Goal: Task Accomplishment & Management: Use online tool/utility

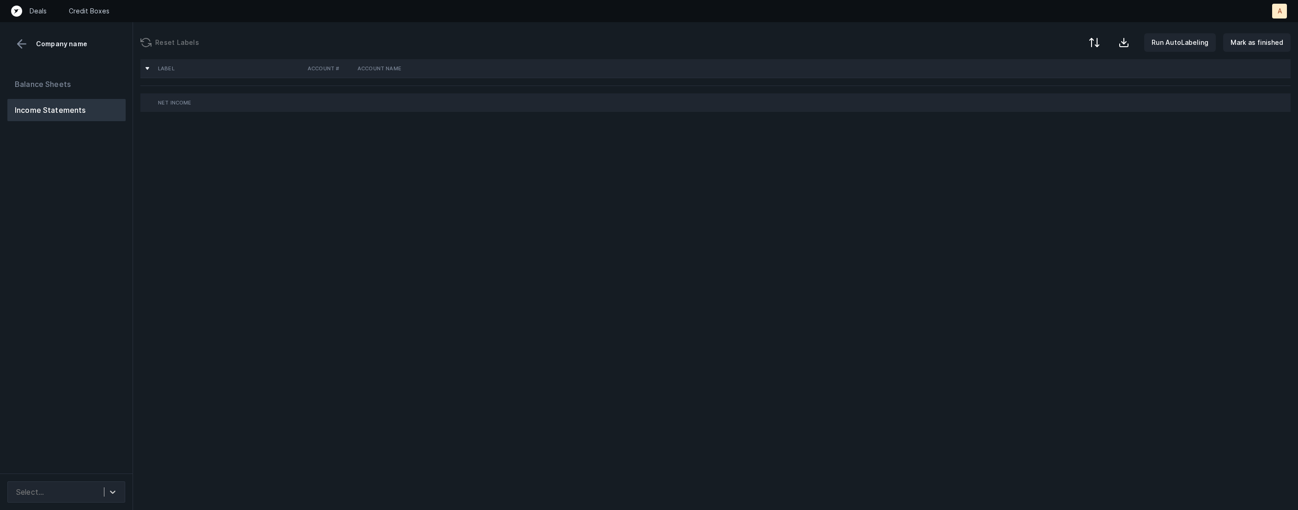
click at [124, 208] on div "Balance Sheets Income Statements" at bounding box center [66, 270] width 133 height 408
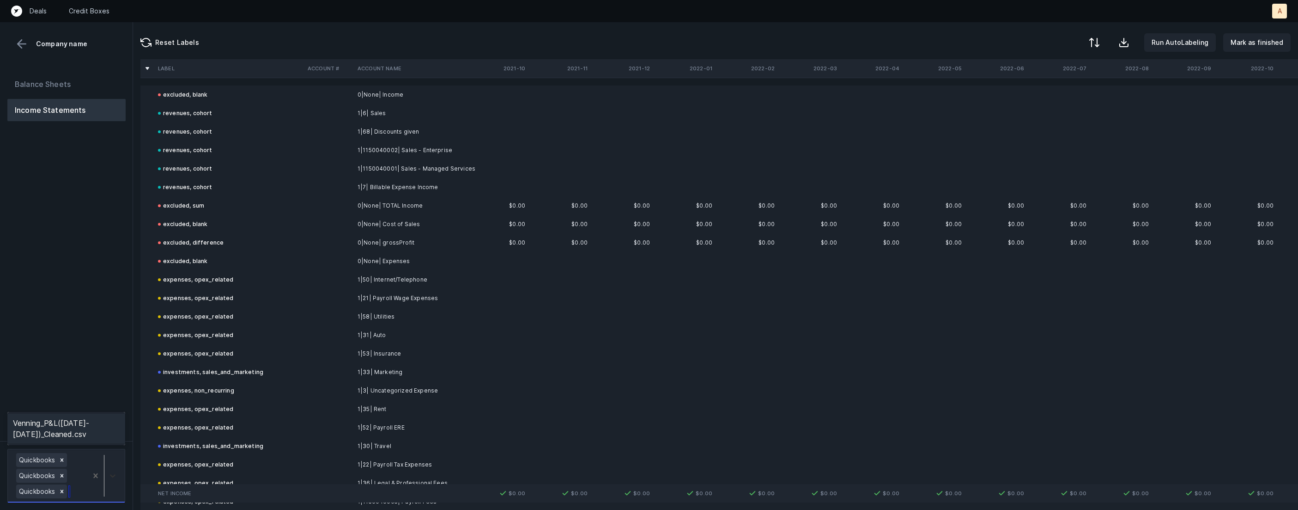
click at [113, 490] on div at bounding box center [104, 475] width 34 height 49
click at [108, 373] on div "Balance Sheets Income Statements" at bounding box center [66, 253] width 133 height 375
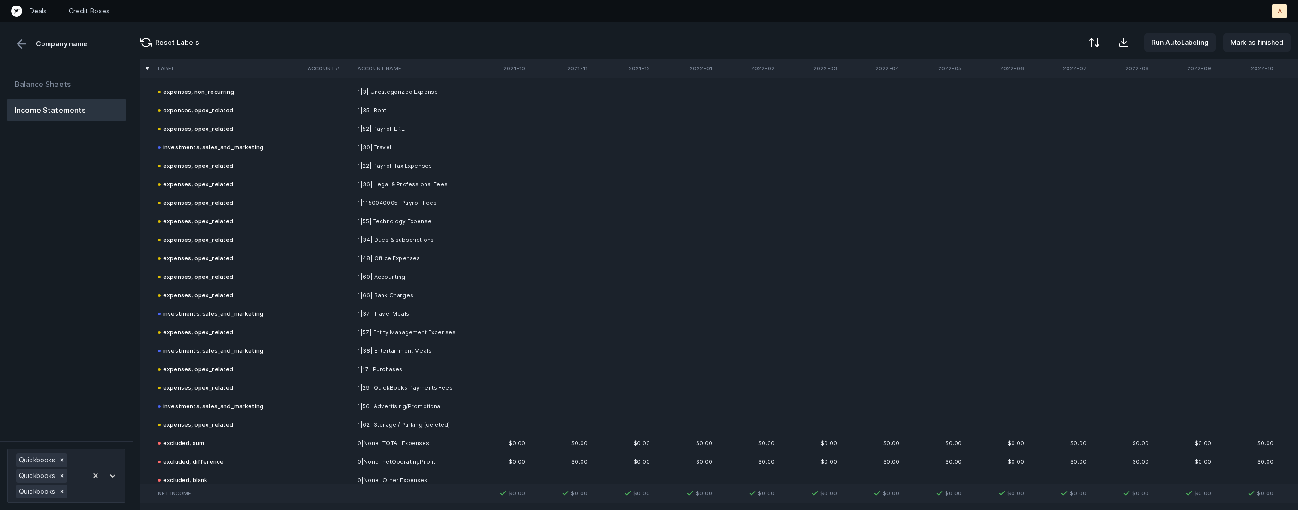
scroll to position [3, 0]
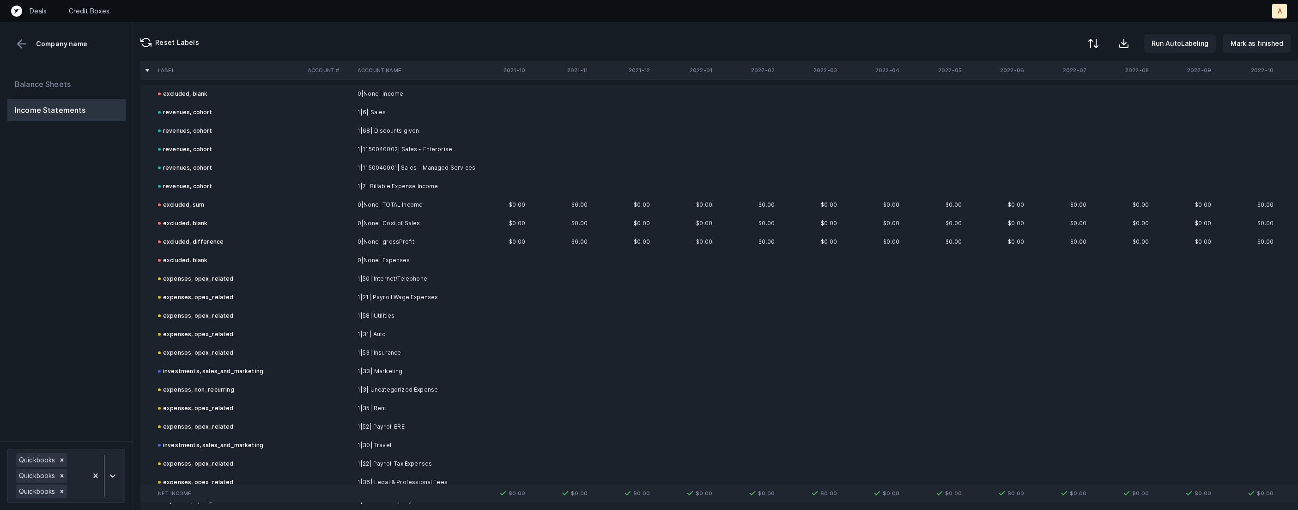
click at [1099, 41] on div at bounding box center [1093, 43] width 11 height 11
click at [1064, 93] on div "By Hum label" at bounding box center [1053, 98] width 92 height 18
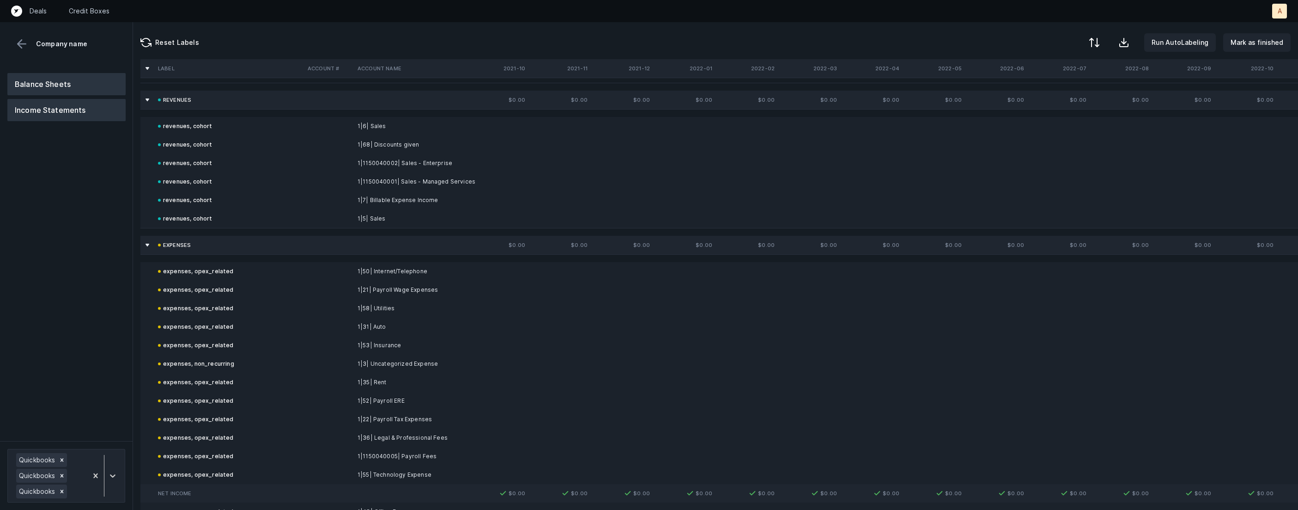
click at [87, 75] on button "Balance Sheets" at bounding box center [66, 84] width 118 height 22
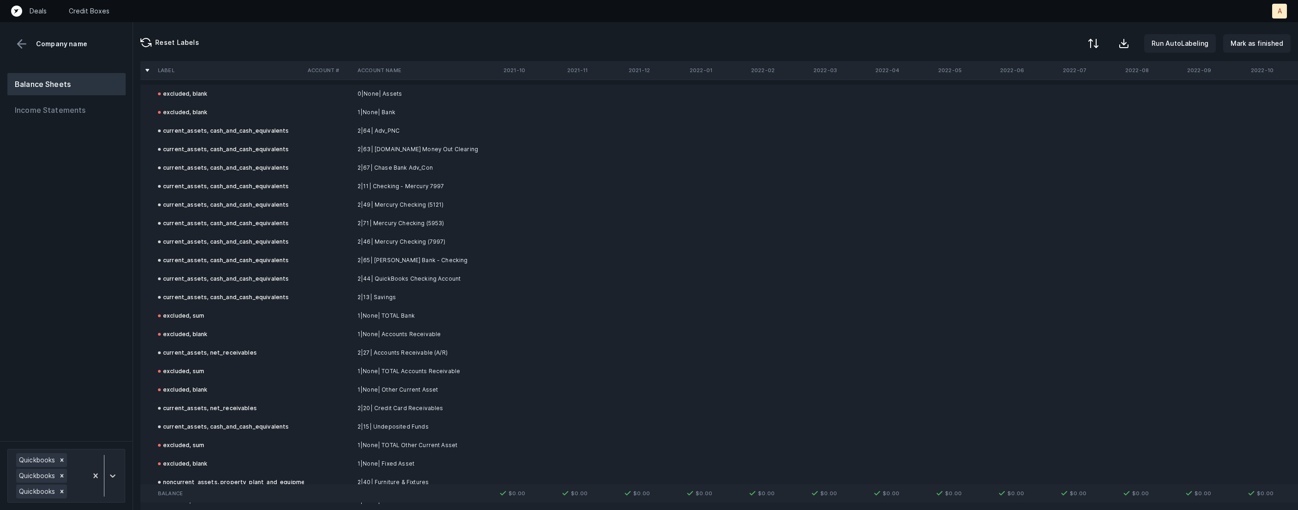
click at [1104, 46] on button at bounding box center [1093, 43] width 20 height 20
click at [1055, 92] on div "By Hum label" at bounding box center [1035, 97] width 41 height 11
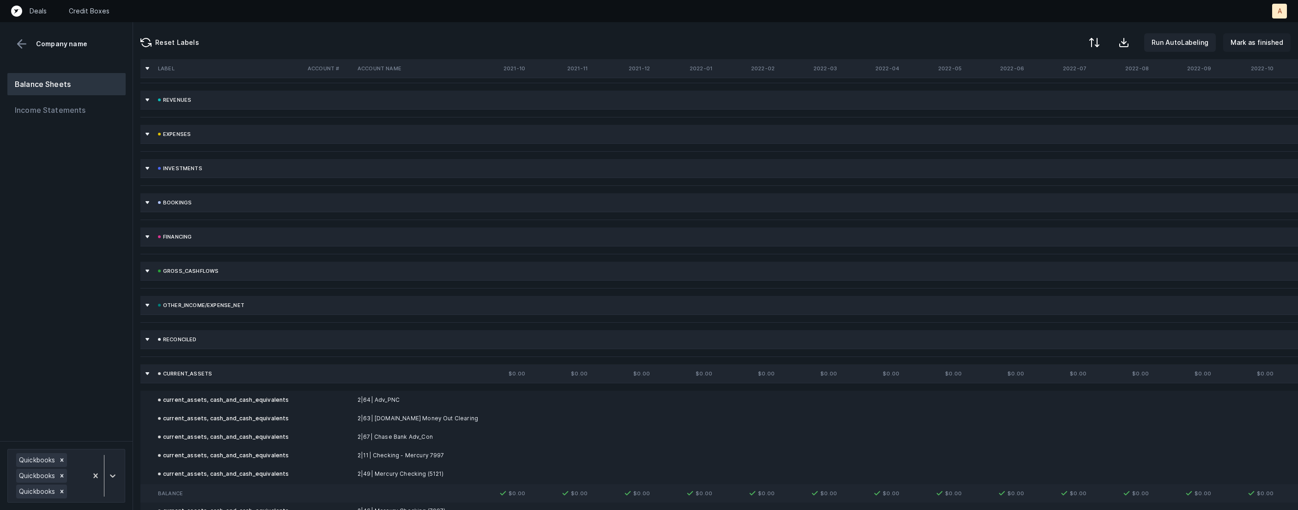
click at [1259, 43] on p "Mark as finished" at bounding box center [1257, 42] width 53 height 11
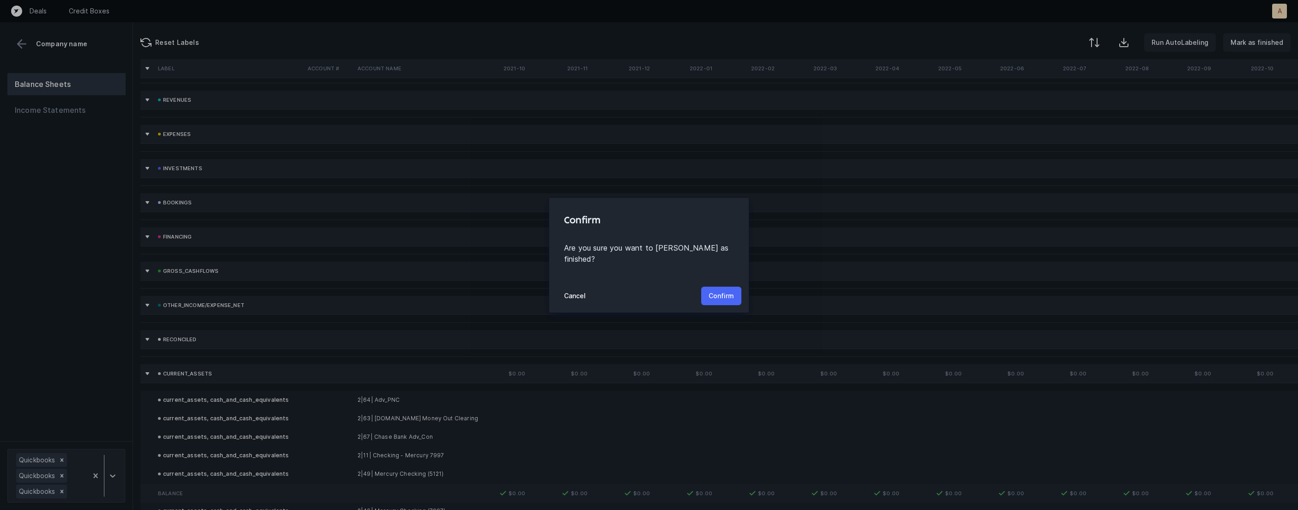
click at [727, 290] on p "Confirm" at bounding box center [721, 295] width 25 height 11
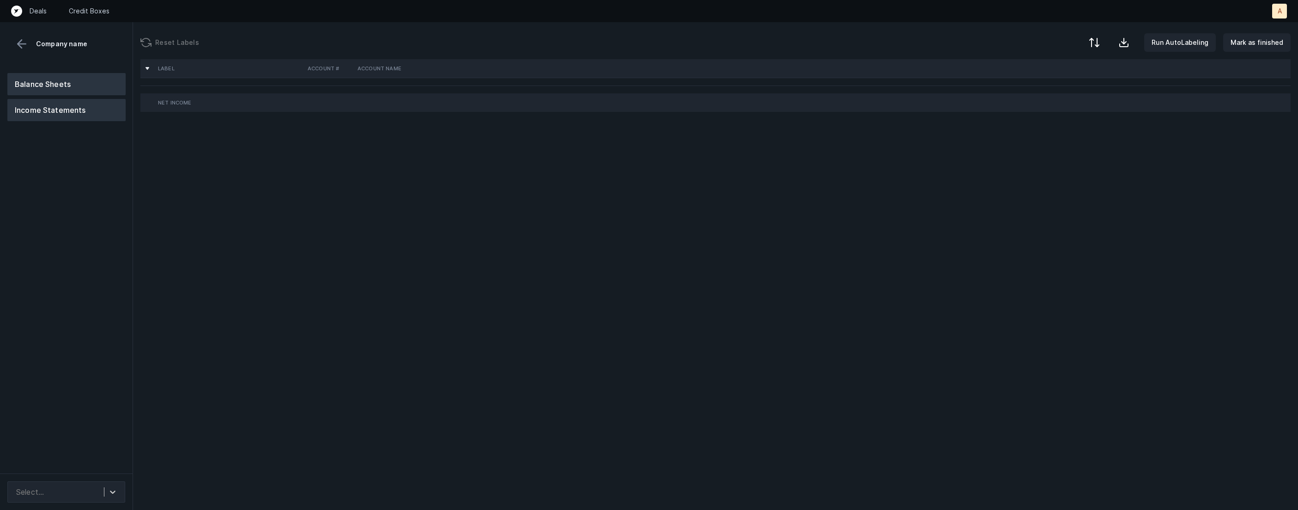
click at [76, 88] on button "Balance Sheets" at bounding box center [66, 84] width 118 height 22
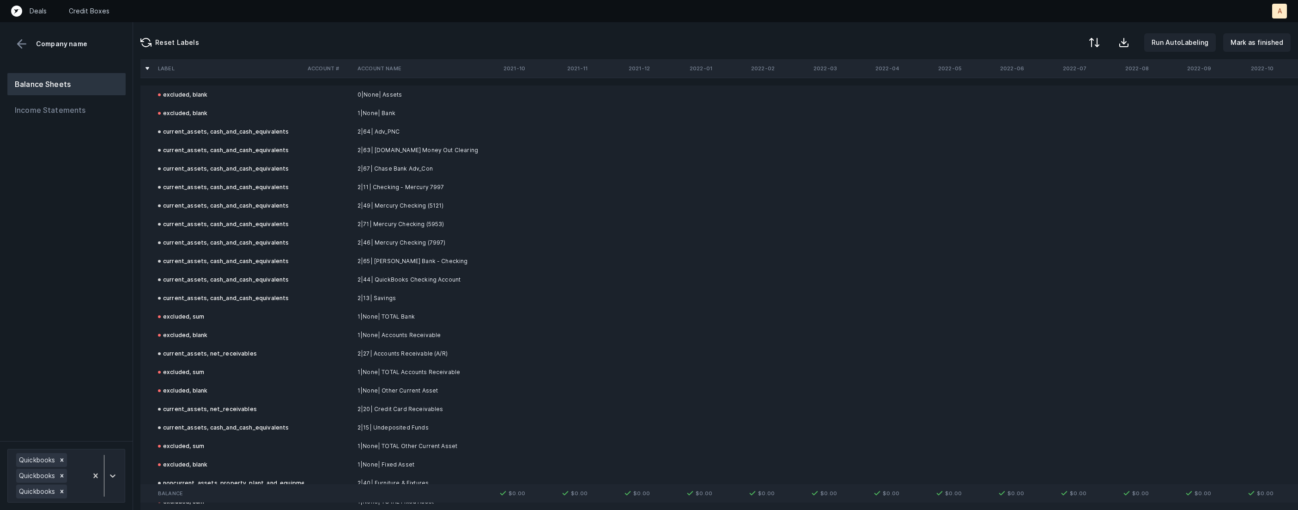
scroll to position [28, 0]
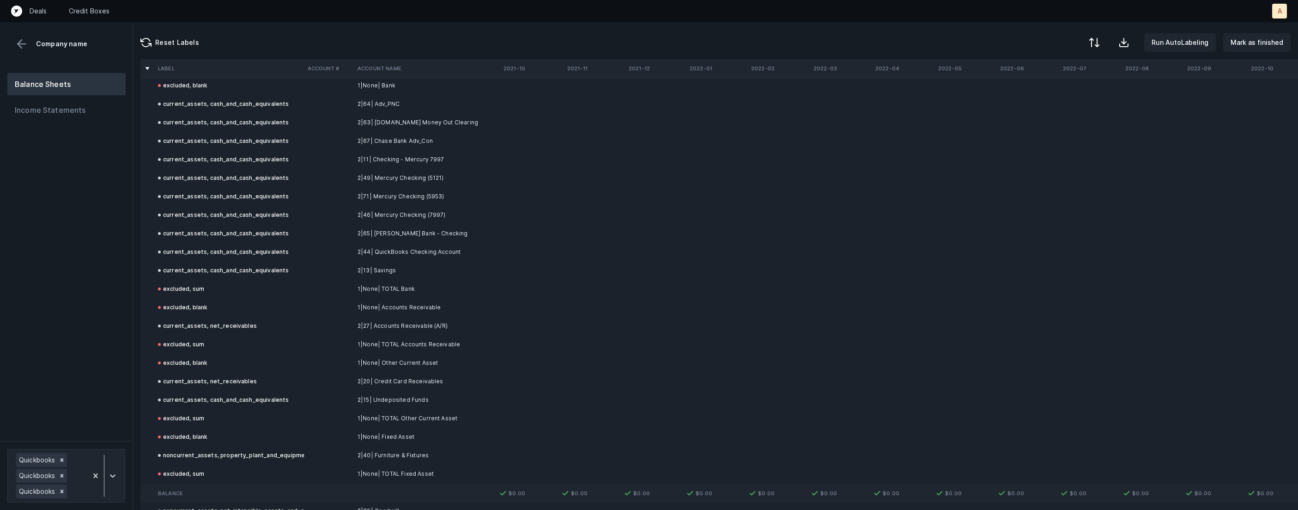
click at [387, 400] on td "2|15| Undeposited Funds" at bounding box center [410, 399] width 113 height 18
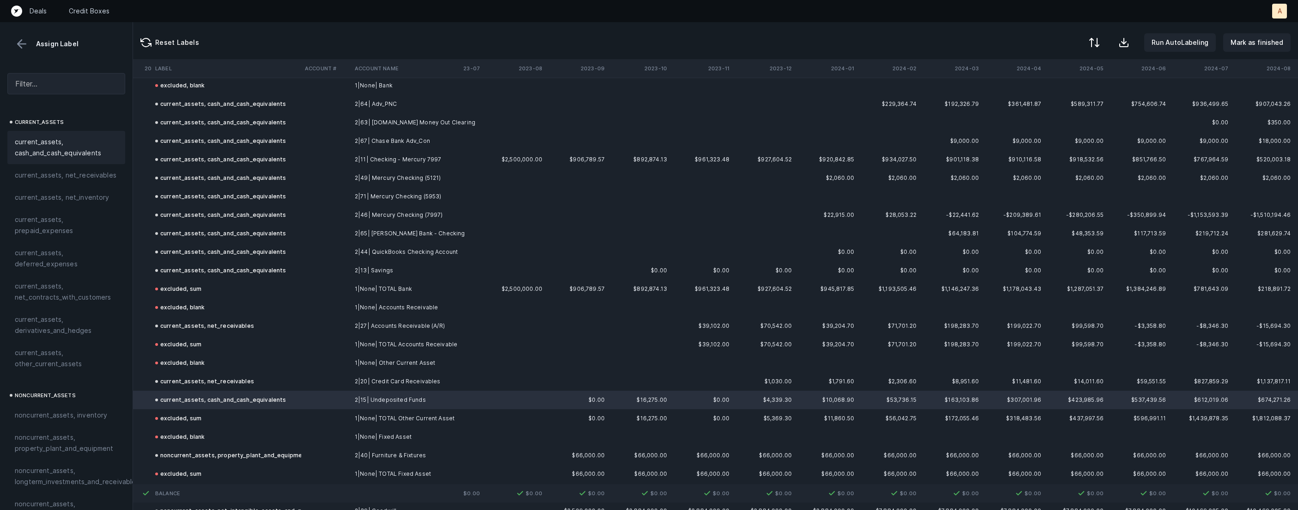
scroll to position [28, 2162]
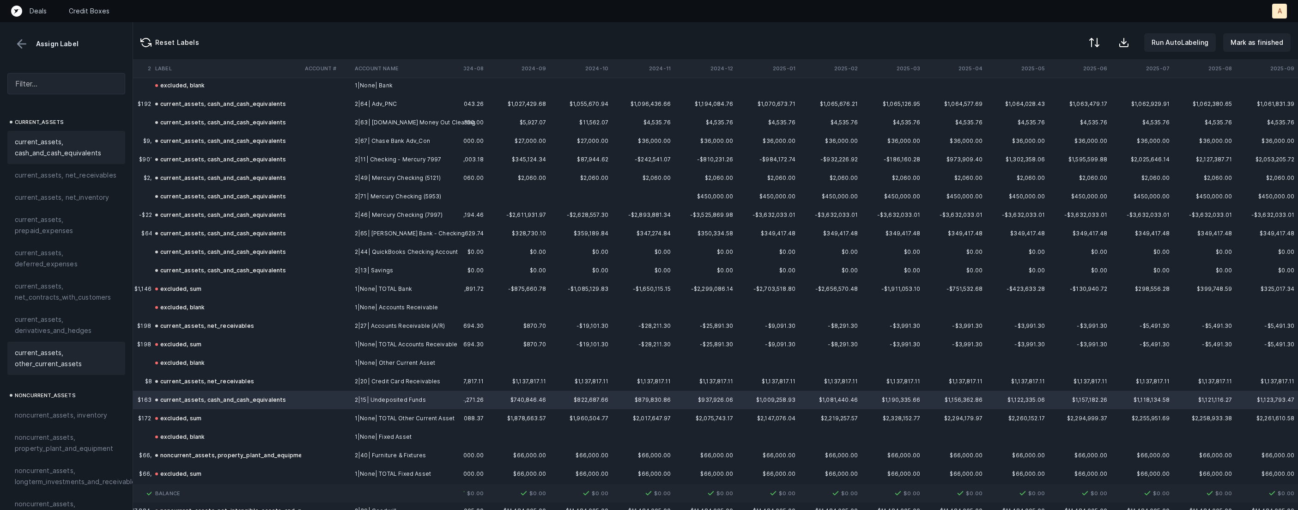
click at [72, 366] on span "current_assets, other_current_assets" at bounding box center [66, 358] width 103 height 22
click at [1266, 39] on p "Mark as finished" at bounding box center [1257, 42] width 53 height 11
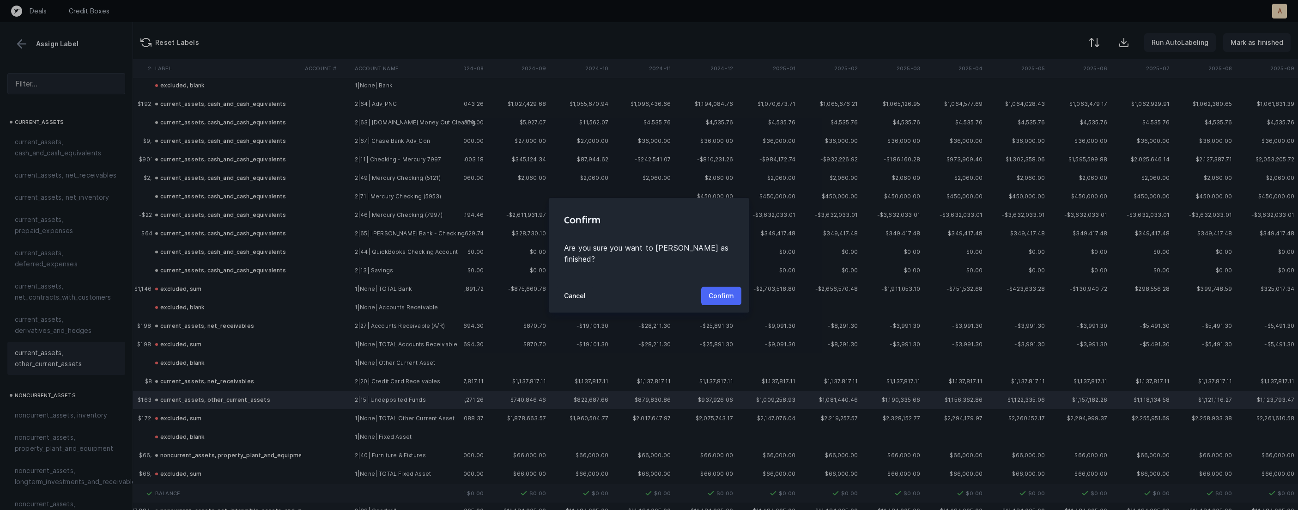
click at [724, 290] on p "Confirm" at bounding box center [721, 295] width 25 height 11
